Goal: Participate in discussion: Engage in conversation with other users on a specific topic

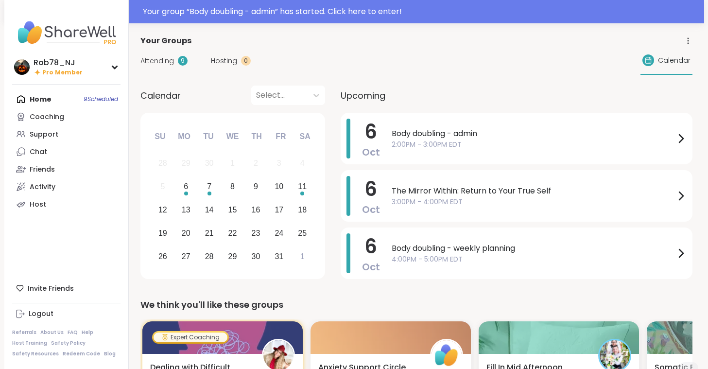
click at [65, 99] on div "Home 9 Scheduled Coaching Support Chat Friends Activity Host" at bounding box center [66, 151] width 108 height 122
click at [462, 134] on span "Body doubling - admin" at bounding box center [532, 134] width 283 height 12
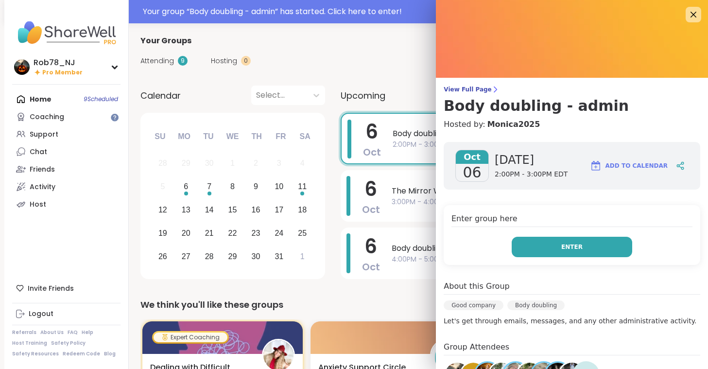
click at [567, 251] on span "Enter" at bounding box center [571, 246] width 21 height 9
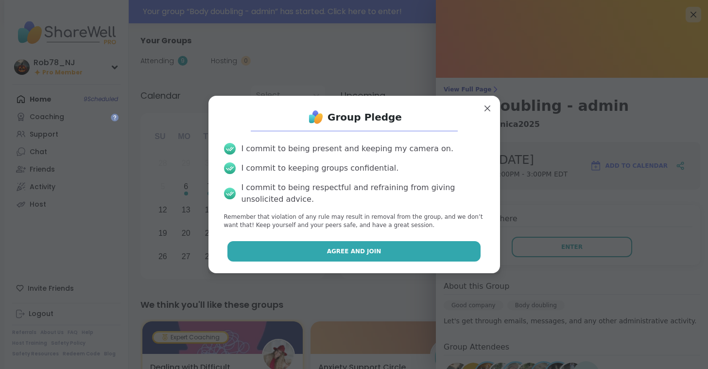
click at [396, 251] on button "Agree and Join" at bounding box center [353, 251] width 253 height 20
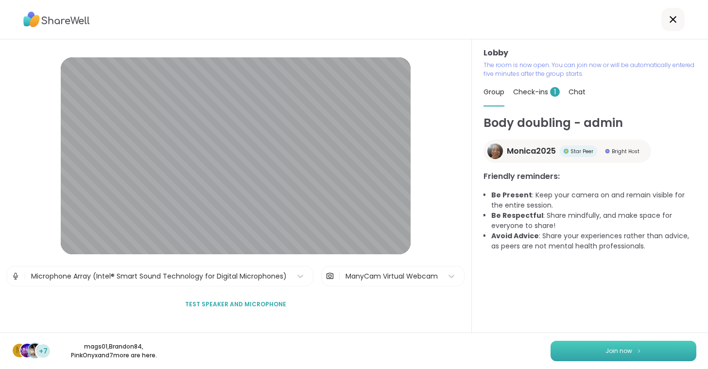
click at [594, 347] on button "Join now" at bounding box center [623, 350] width 146 height 20
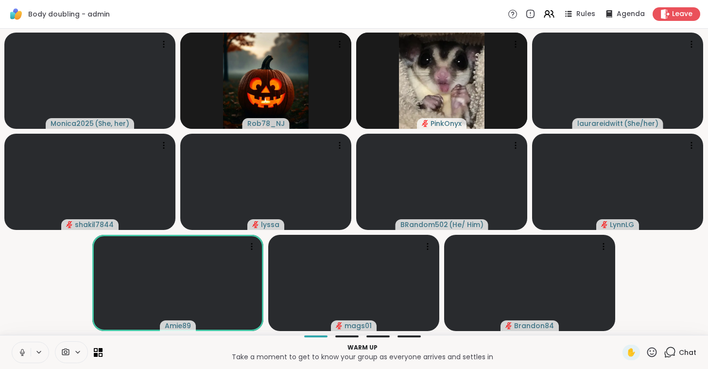
click at [24, 357] on button at bounding box center [21, 352] width 18 height 20
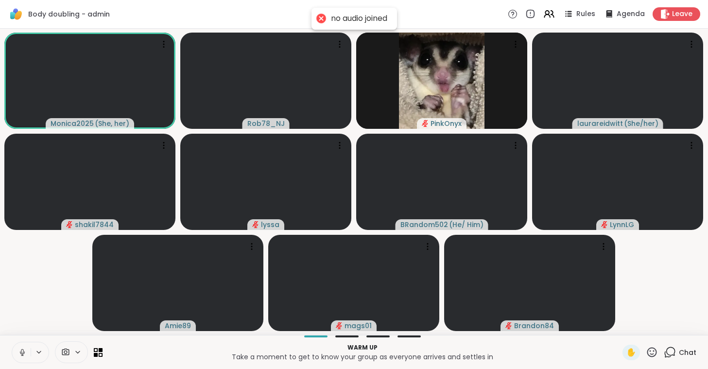
click at [24, 357] on button at bounding box center [21, 352] width 18 height 20
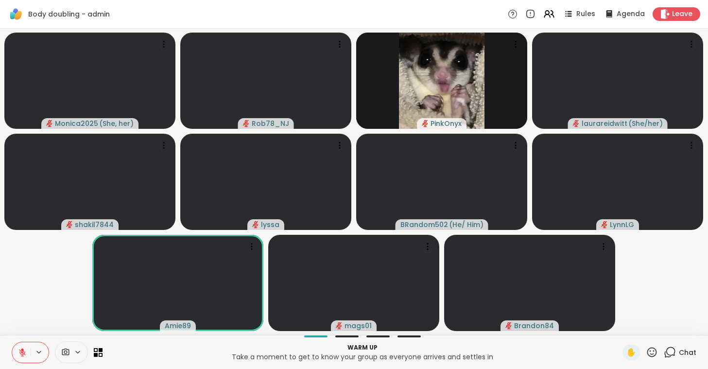
click at [67, 349] on icon at bounding box center [65, 351] width 7 height 7
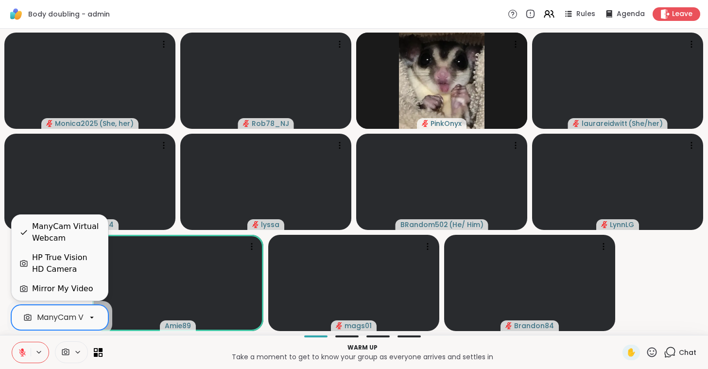
click at [73, 313] on div "ManyCam Virtual Webcam" at bounding box center [88, 317] width 103 height 12
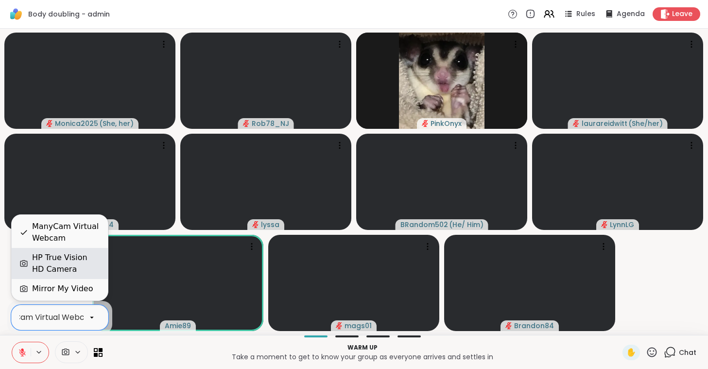
click at [61, 262] on div "HP True Vision HD Camera" at bounding box center [66, 263] width 68 height 23
